Goal: Information Seeking & Learning: Learn about a topic

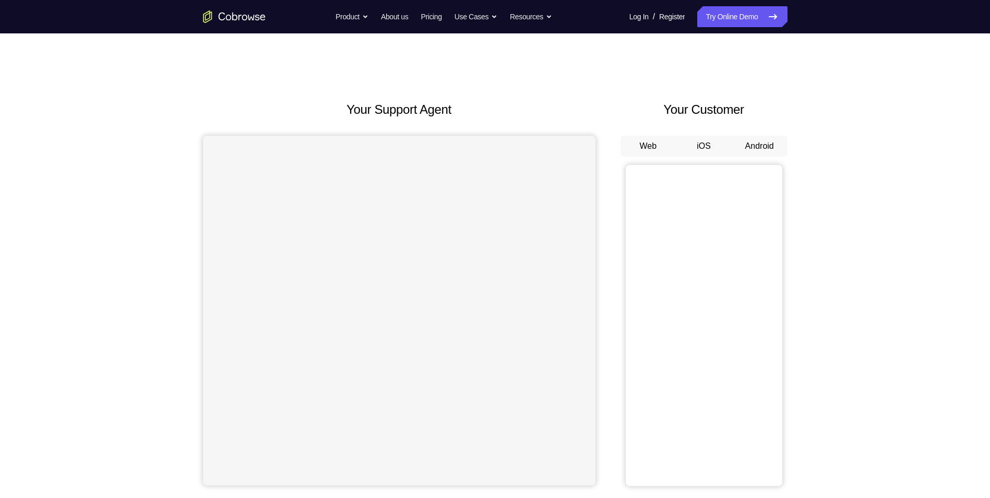
click at [778, 141] on button "Android" at bounding box center [759, 146] width 56 height 21
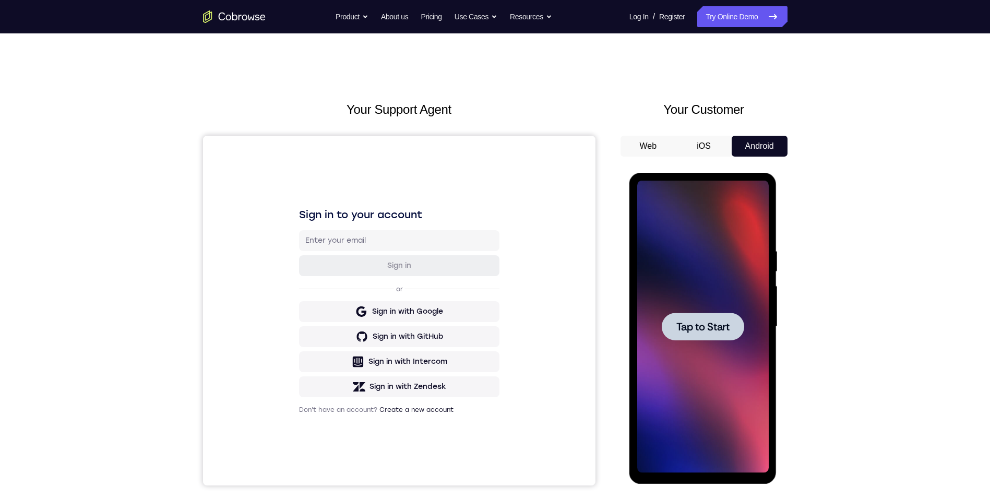
click at [658, 258] on div at bounding box center [702, 326] width 131 height 292
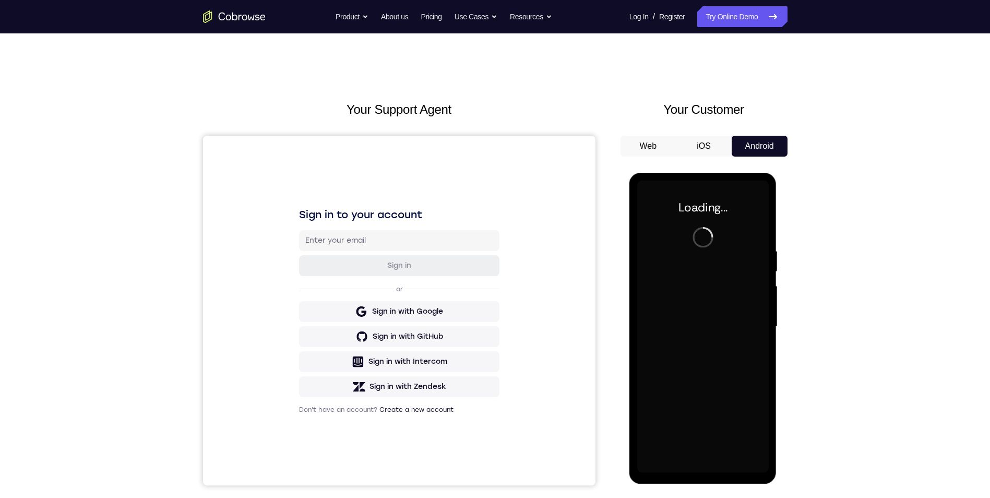
scroll to position [52, 0]
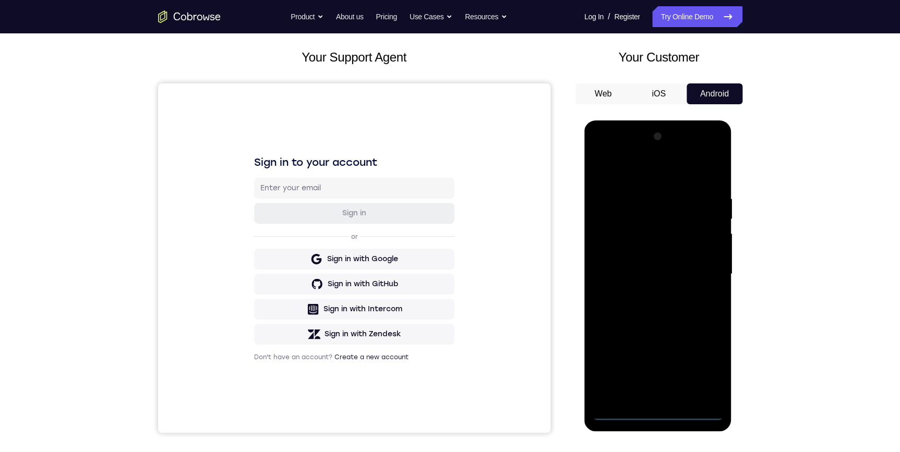
click at [791, 181] on div "Your Support Agent Your Customer Web iOS Android Next Steps We’d be happy to gi…" at bounding box center [450, 325] width 900 height 688
click at [659, 406] on div at bounding box center [657, 274] width 131 height 292
click at [658, 413] on div at bounding box center [657, 274] width 131 height 292
click at [700, 356] on div at bounding box center [657, 274] width 131 height 292
click at [702, 364] on div at bounding box center [657, 274] width 131 height 292
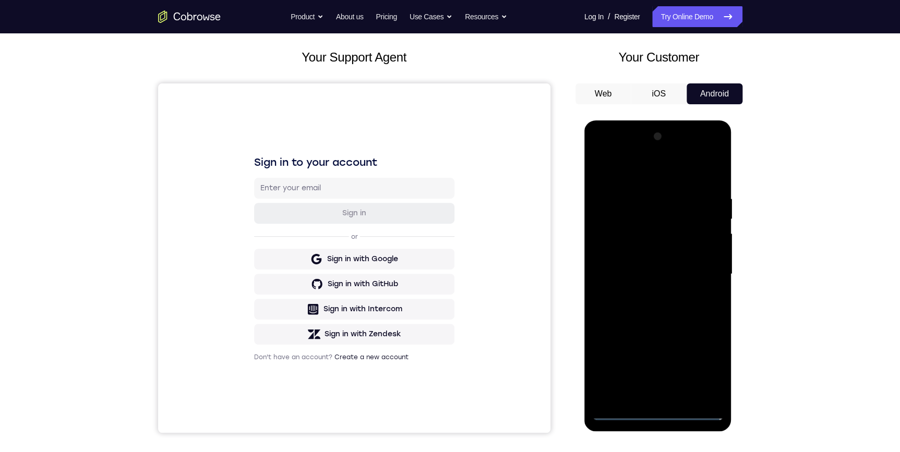
click at [651, 174] on div at bounding box center [657, 274] width 131 height 292
click at [701, 269] on div at bounding box center [657, 274] width 131 height 292
click at [647, 293] on div at bounding box center [657, 274] width 131 height 292
click at [668, 265] on div at bounding box center [657, 274] width 131 height 292
click at [664, 274] on div at bounding box center [657, 274] width 131 height 292
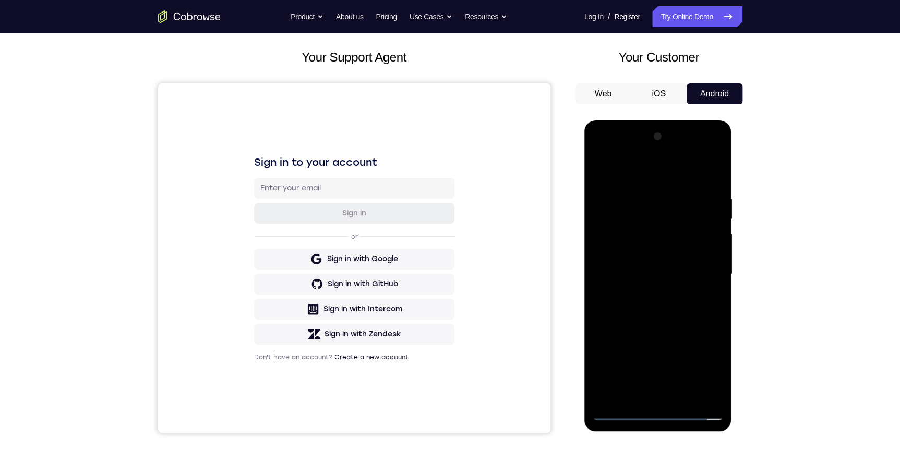
click at [644, 312] on div at bounding box center [657, 274] width 131 height 292
click at [641, 308] on div at bounding box center [657, 274] width 131 height 292
click at [696, 216] on div at bounding box center [657, 274] width 131 height 292
click at [704, 172] on div at bounding box center [657, 274] width 131 height 292
click at [675, 308] on div at bounding box center [657, 274] width 131 height 292
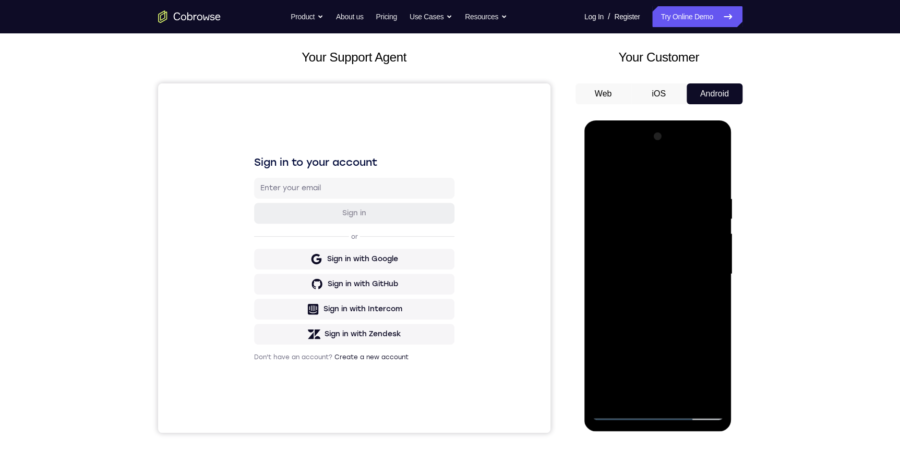
click at [667, 321] on div at bounding box center [657, 274] width 131 height 292
click at [687, 400] on div at bounding box center [657, 274] width 131 height 292
click at [675, 332] on div at bounding box center [657, 274] width 131 height 292
drag, startPoint x: 669, startPoint y: 248, endPoint x: 1319, endPoint y: 426, distance: 674.3
click at [669, 248] on div at bounding box center [657, 274] width 131 height 292
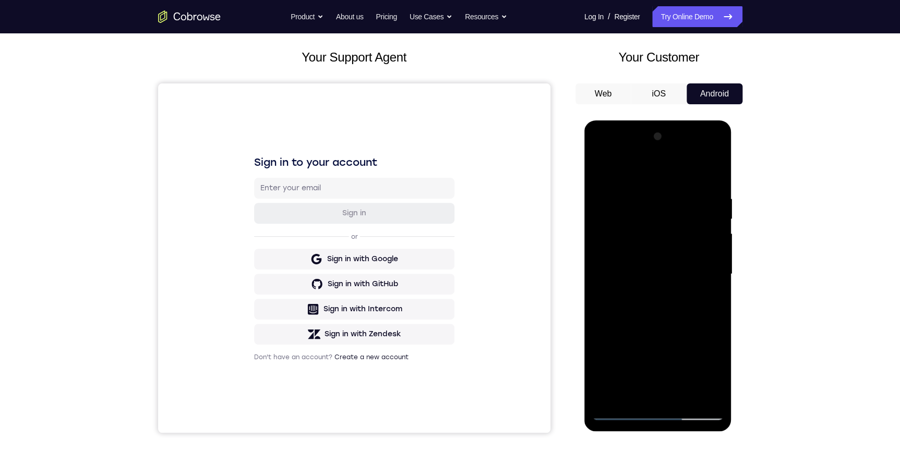
click at [641, 392] on div at bounding box center [657, 274] width 131 height 292
click at [715, 375] on div at bounding box center [657, 274] width 131 height 292
click at [712, 376] on div at bounding box center [657, 274] width 131 height 292
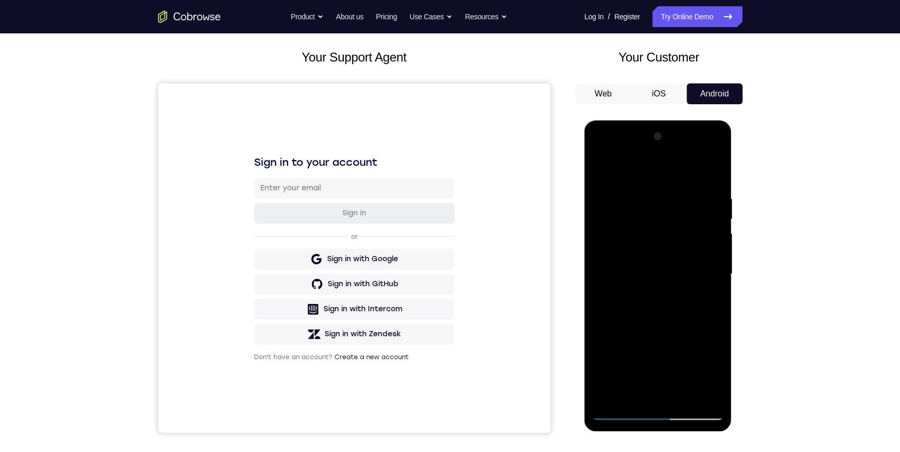
click at [712, 376] on div at bounding box center [657, 274] width 131 height 292
click at [712, 300] on div at bounding box center [657, 274] width 131 height 292
click at [601, 171] on div at bounding box center [657, 274] width 131 height 292
click at [610, 198] on div at bounding box center [657, 274] width 131 height 292
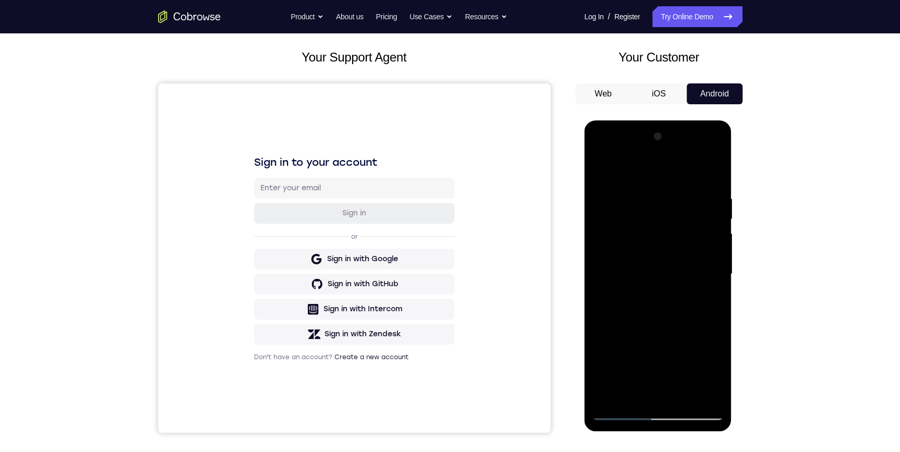
click at [713, 172] on div at bounding box center [657, 274] width 131 height 292
click at [601, 167] on div at bounding box center [657, 274] width 131 height 292
click at [662, 182] on div at bounding box center [657, 274] width 131 height 292
click at [709, 216] on div at bounding box center [657, 274] width 131 height 292
click at [711, 173] on div at bounding box center [657, 274] width 131 height 292
